Goal: Find specific page/section: Find specific page/section

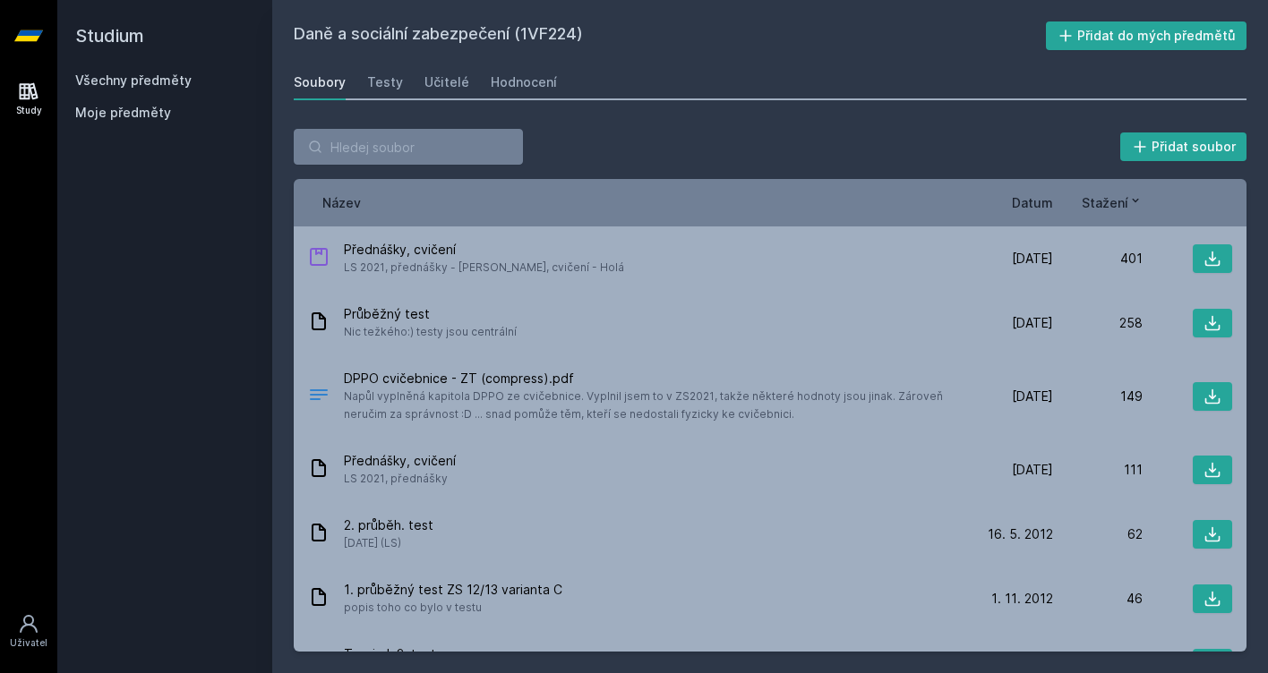
click at [105, 40] on h2 "Studium" at bounding box center [164, 36] width 179 height 72
click at [40, 39] on icon at bounding box center [28, 36] width 29 height 72
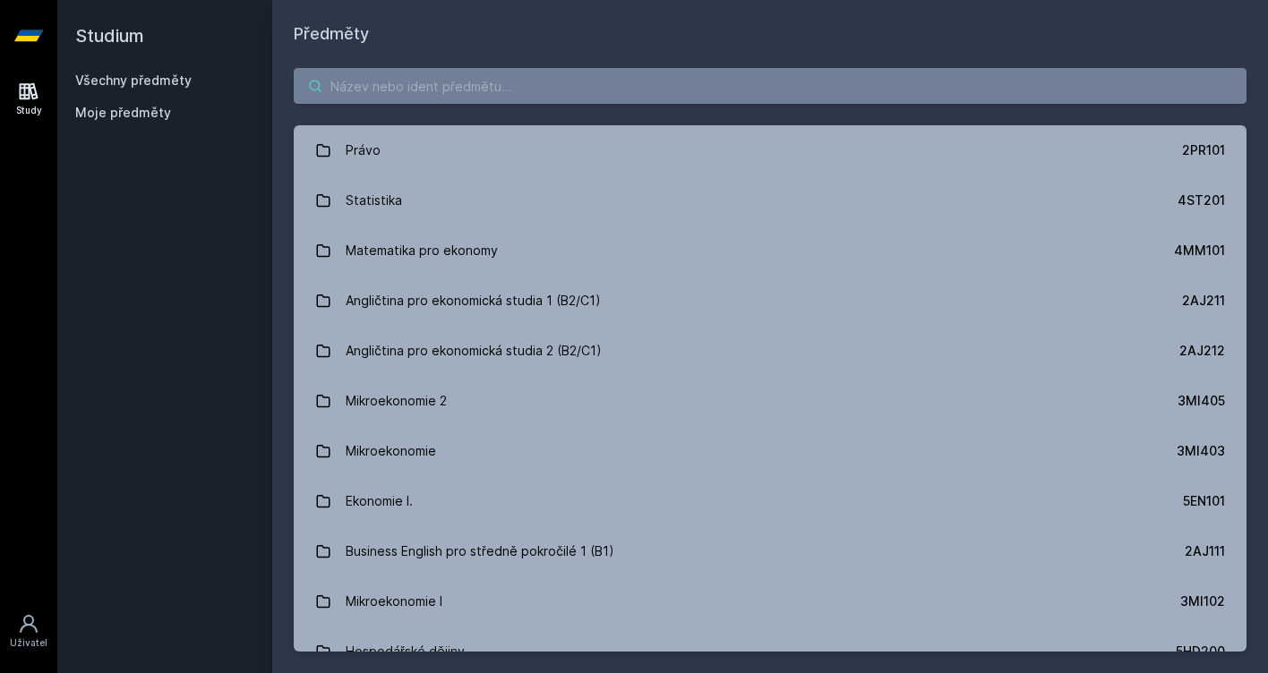
click at [380, 97] on input "search" at bounding box center [770, 86] width 953 height 36
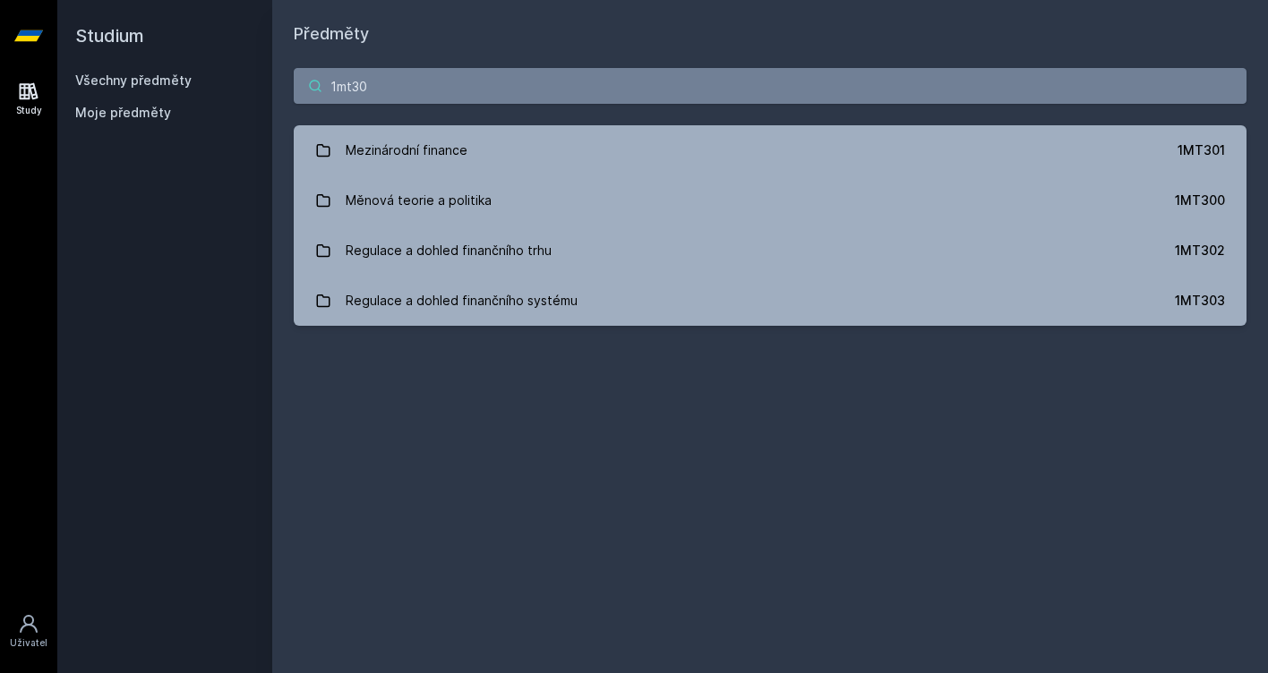
type input "1mt300"
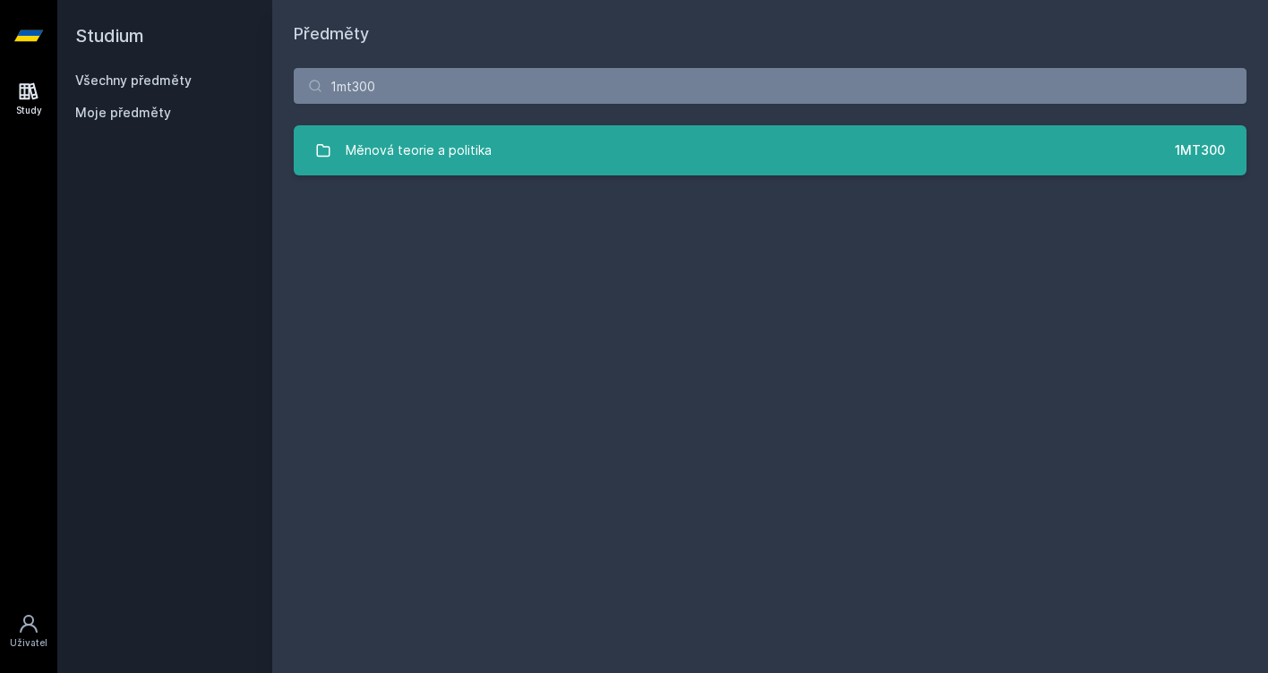
click at [379, 166] on div "Měnová teorie a politika" at bounding box center [419, 150] width 146 height 36
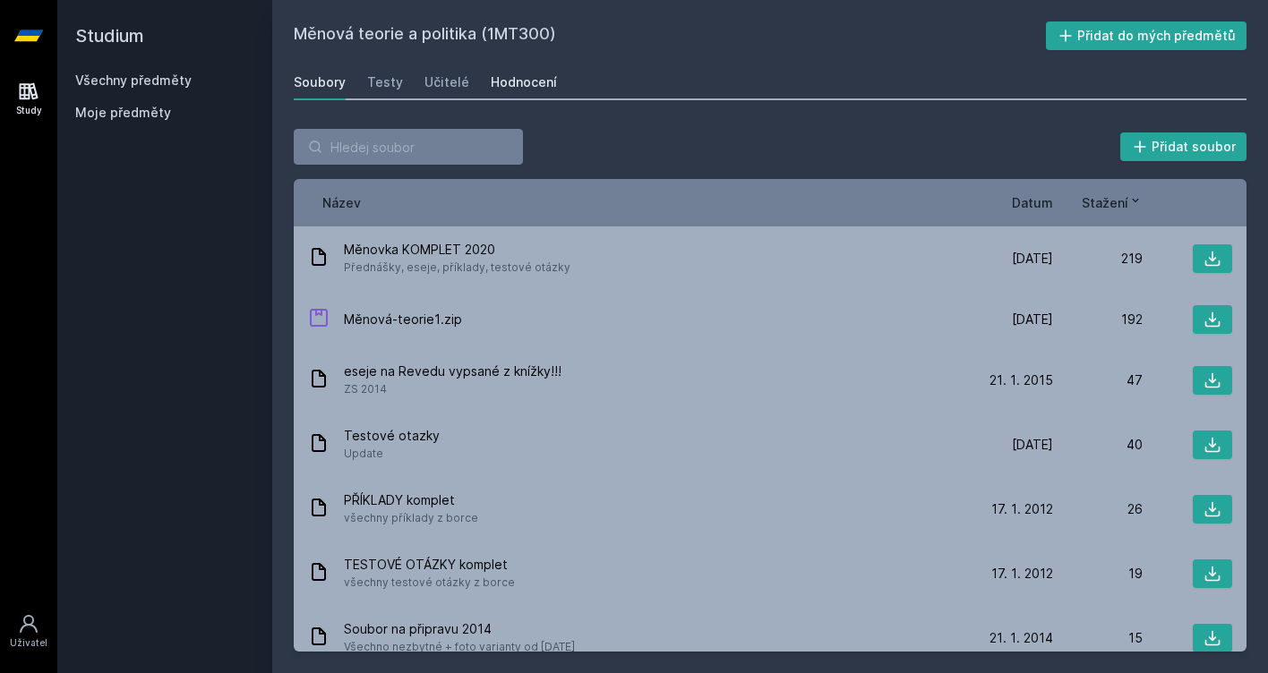
click at [519, 82] on div "Hodnocení" at bounding box center [524, 82] width 66 height 18
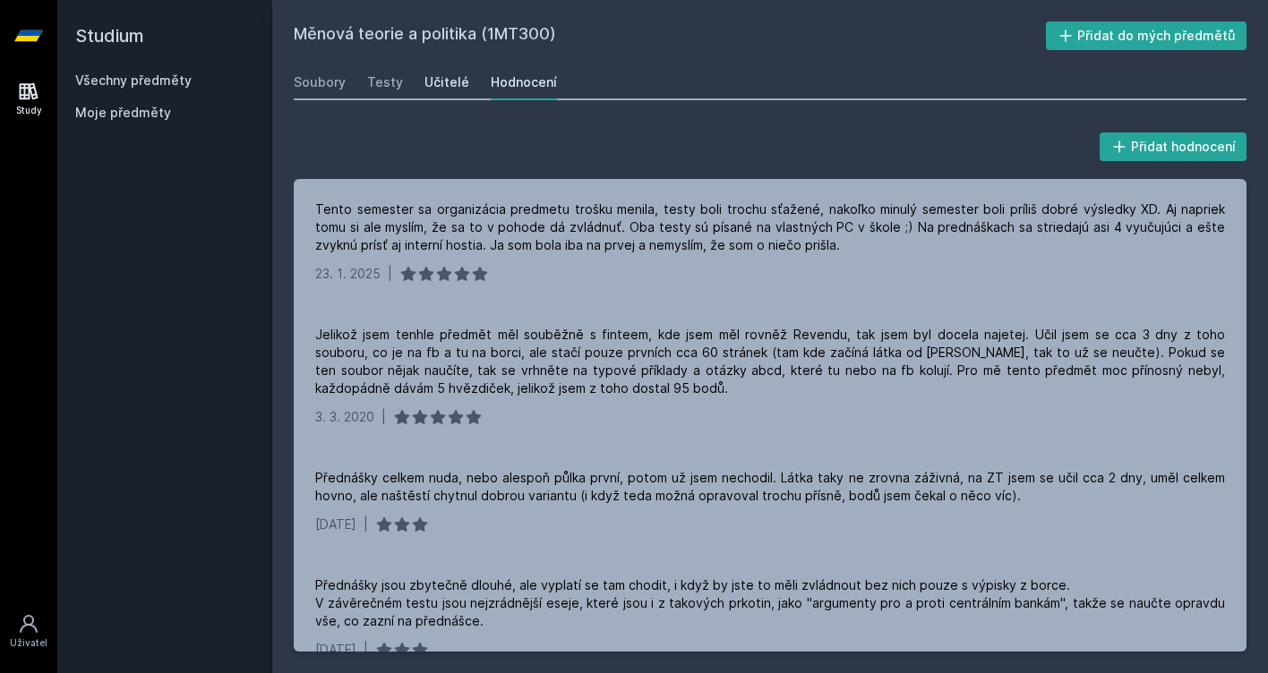
click at [446, 72] on link "Učitelé" at bounding box center [446, 82] width 45 height 36
